Goal: Check status

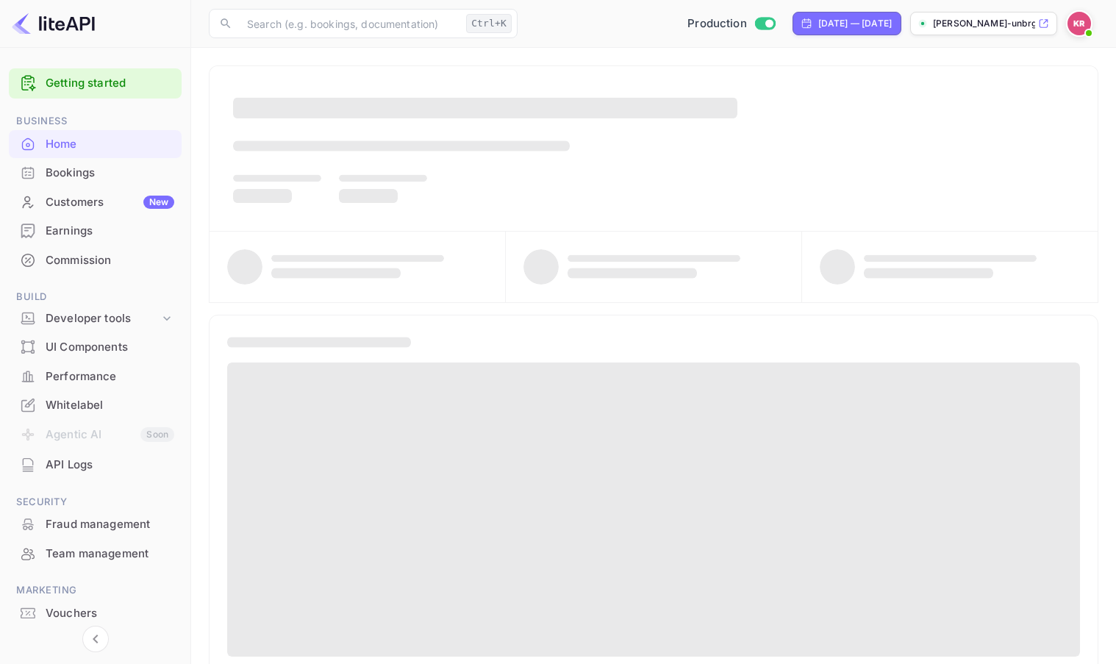
click at [68, 175] on div "Bookings" at bounding box center [110, 173] width 129 height 17
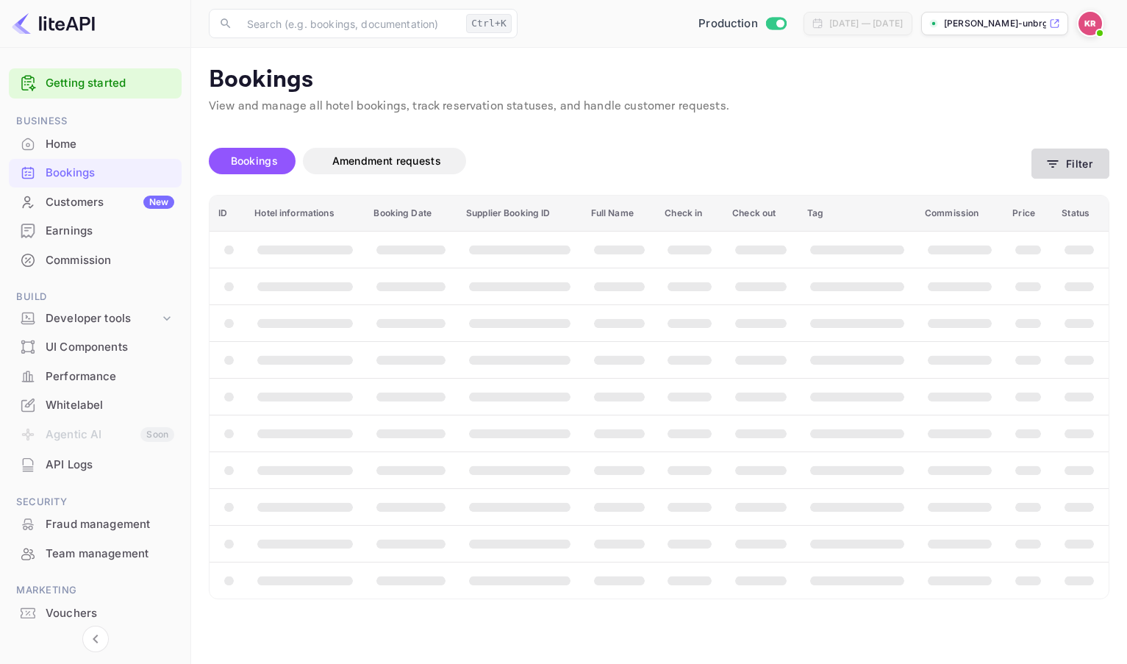
click at [1047, 173] on button "Filter" at bounding box center [1071, 164] width 78 height 30
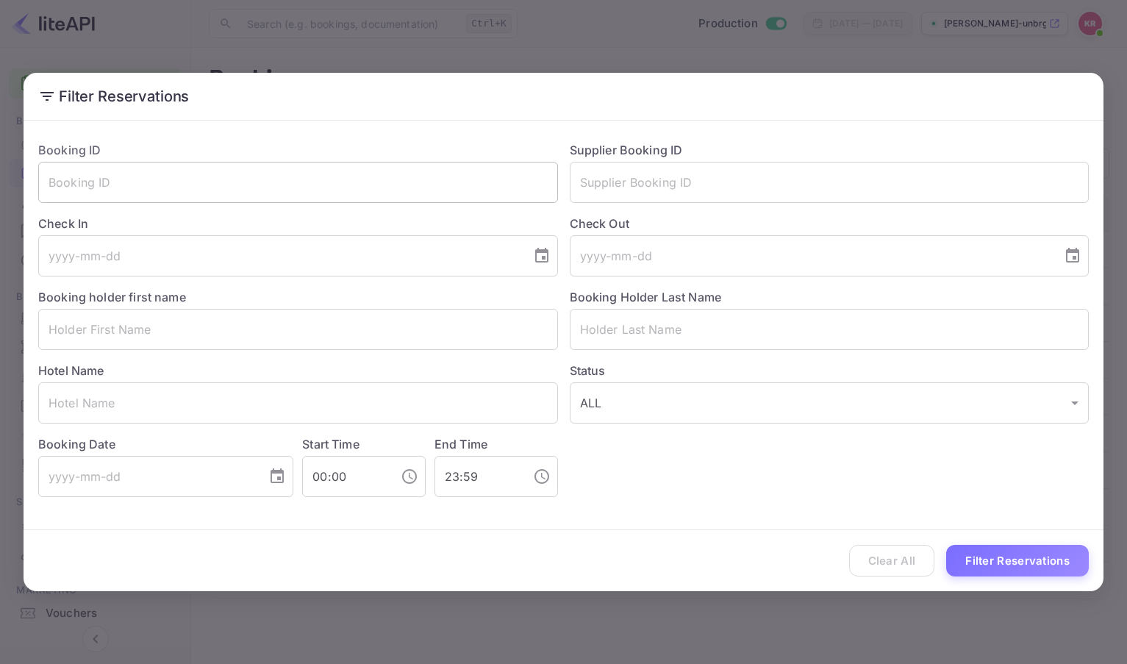
click at [51, 180] on input "text" at bounding box center [298, 182] width 520 height 41
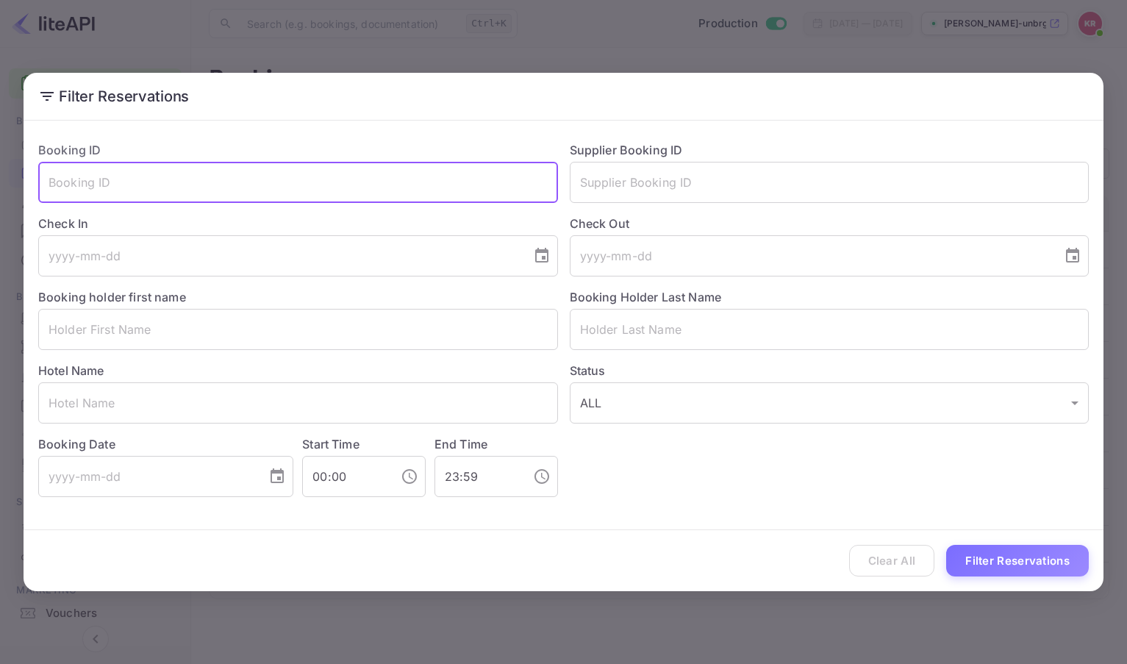
paste input "YaIW9tkqN"
type input "YaIW9tkqN"
click at [946, 545] on button "Filter Reservations" at bounding box center [1017, 561] width 143 height 32
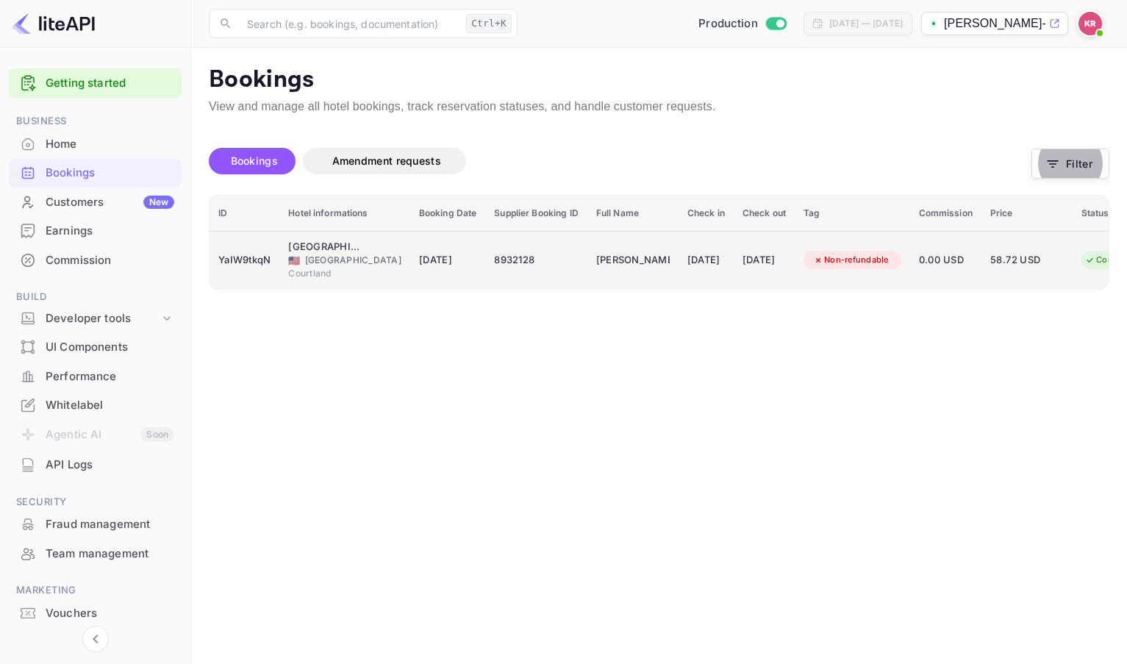
click at [494, 259] on div "8932128" at bounding box center [536, 261] width 84 height 24
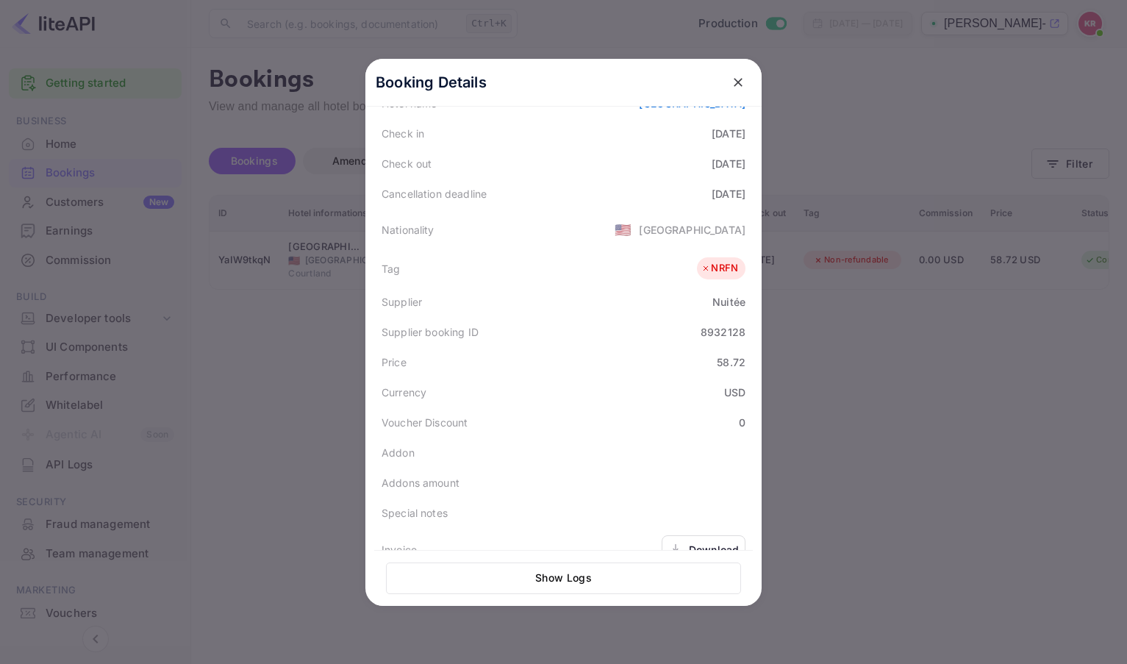
scroll to position [294, 0]
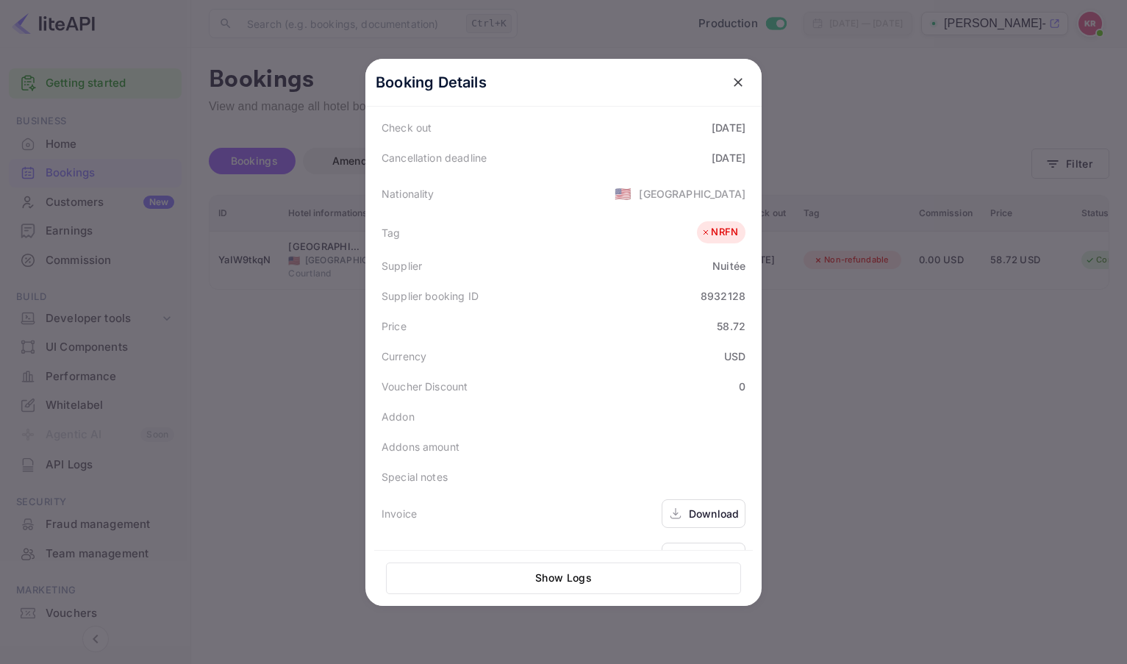
click at [707, 299] on div "8932128" at bounding box center [723, 295] width 45 height 15
copy div "8932128"
